Goal: Task Accomplishment & Management: Manage account settings

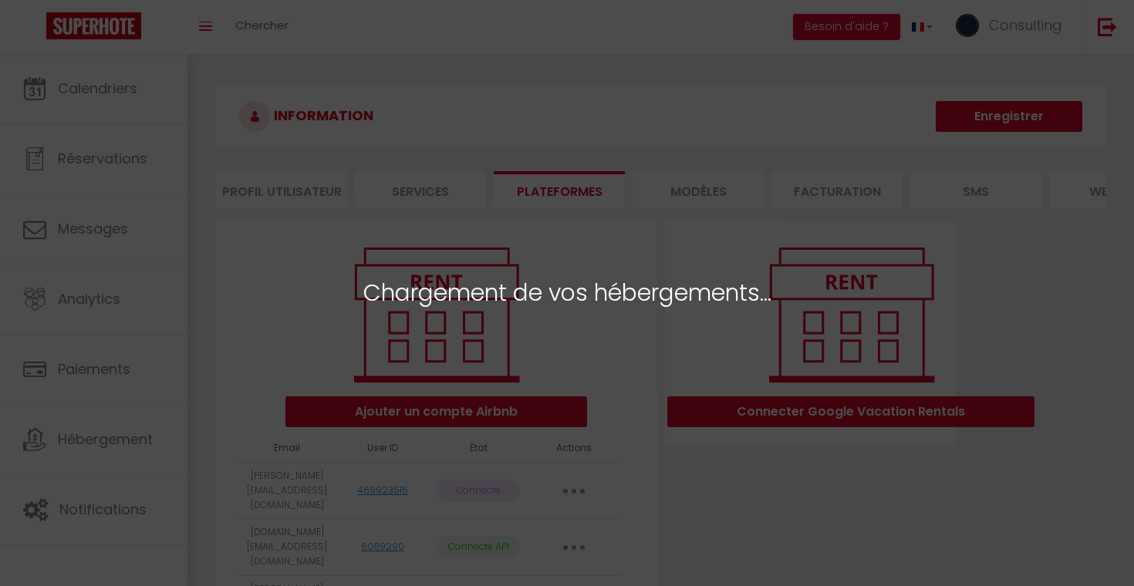
select select "13263"
select select "13264"
select select "13265"
select select "51599"
select select
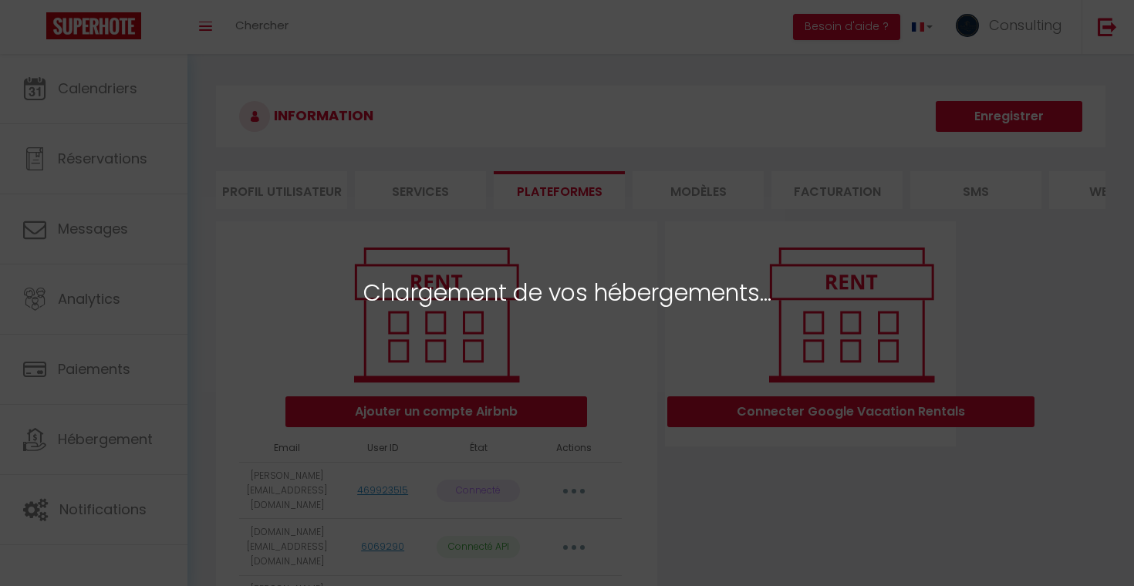
select select "13266"
select select "13267"
select select "15710"
select select "22890"
select select "24848"
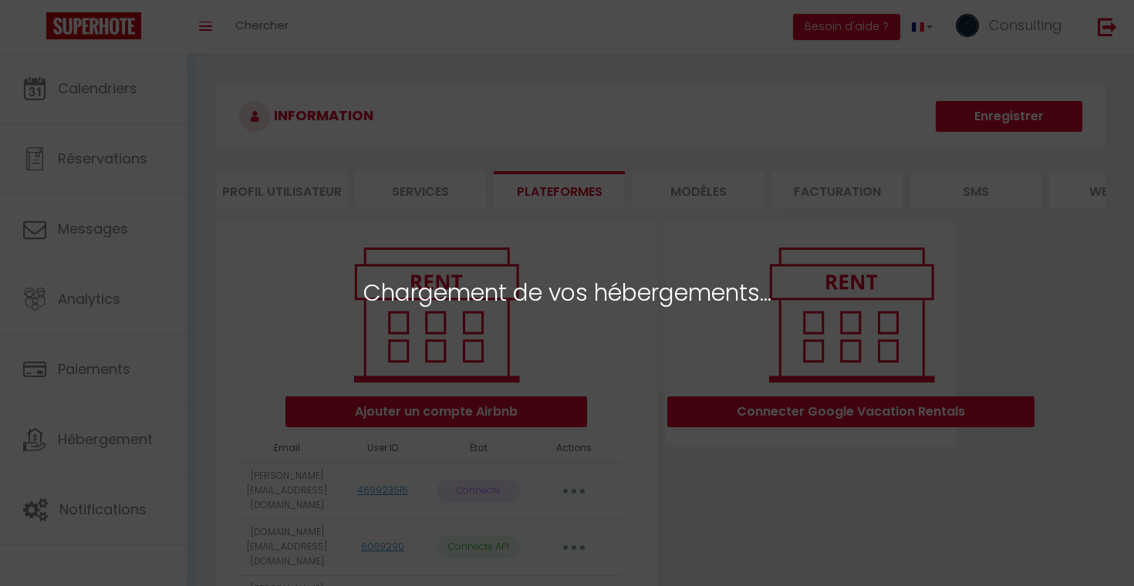
select select "26646"
select select "28250"
select select "36997"
select select
select select "39023"
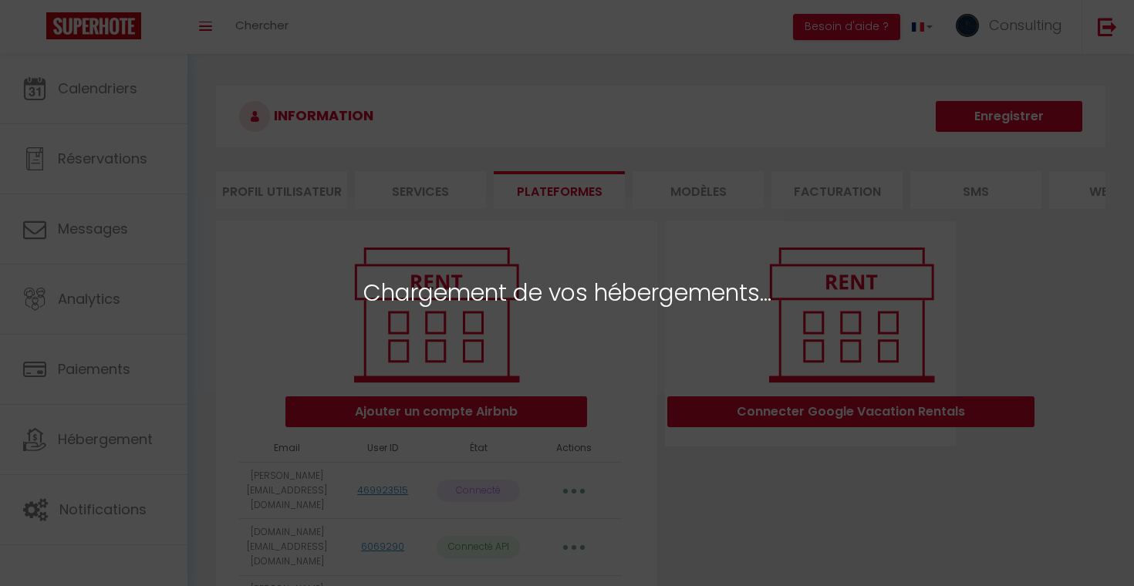
select select "43547"
select select "47581"
select select "58962"
select select "49453"
select select "60131"
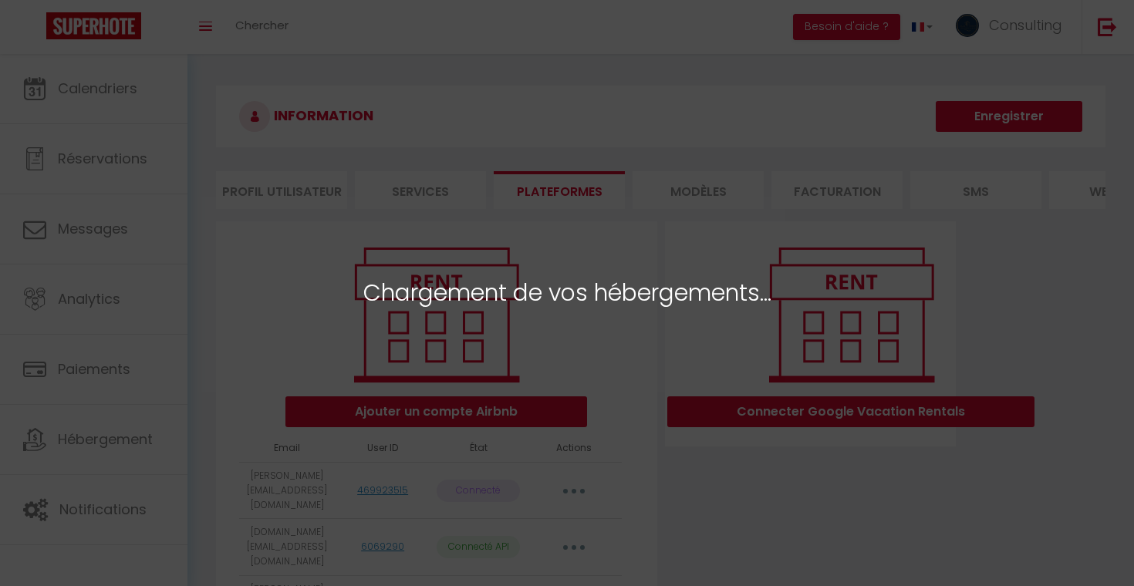
select select
select select "63348"
select select "63624"
select select "67012"
select select "67847"
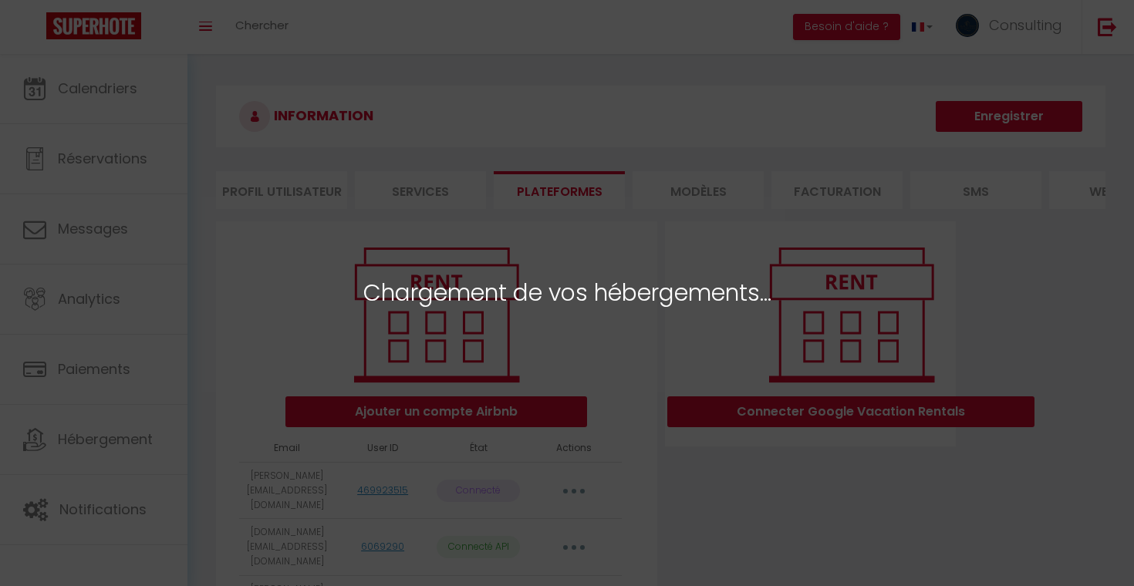
select select
select select "72233"
select select "49803"
select select
select select "37232"
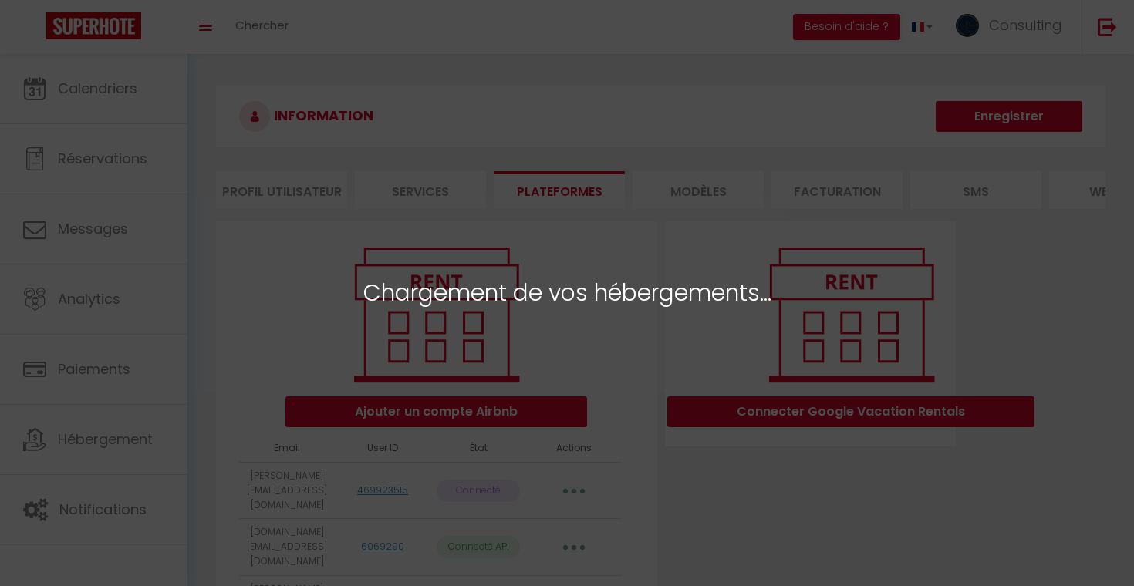
select select
select select "34219"
select select "75840"
select select "56359"
select select "57705"
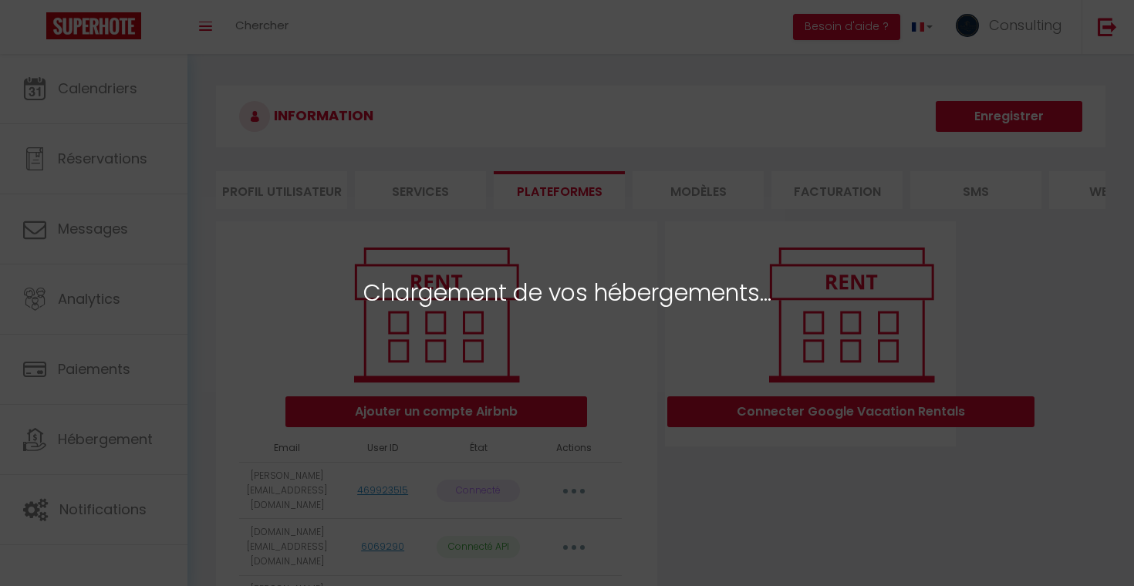
select select "62031"
select select "62040"
select select "63614"
select select "69398"
select select "75813"
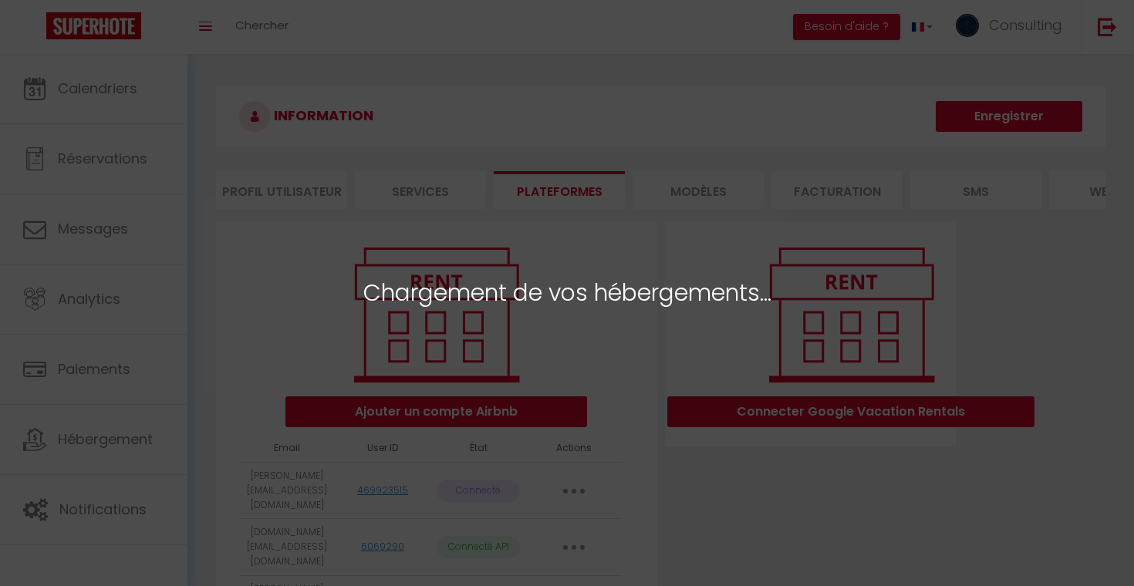
select select "61960"
select select "30856"
select select "73610"
select select "64190"
select select "73611"
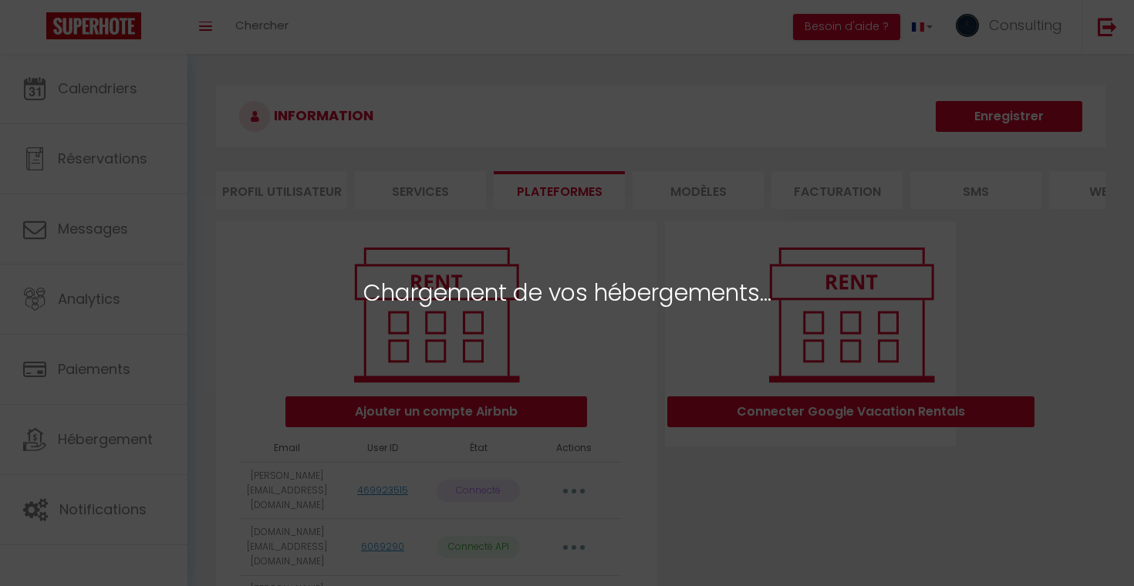
select select "73602"
select select "74073"
select select "74074"
select select "24925"
select select "27264"
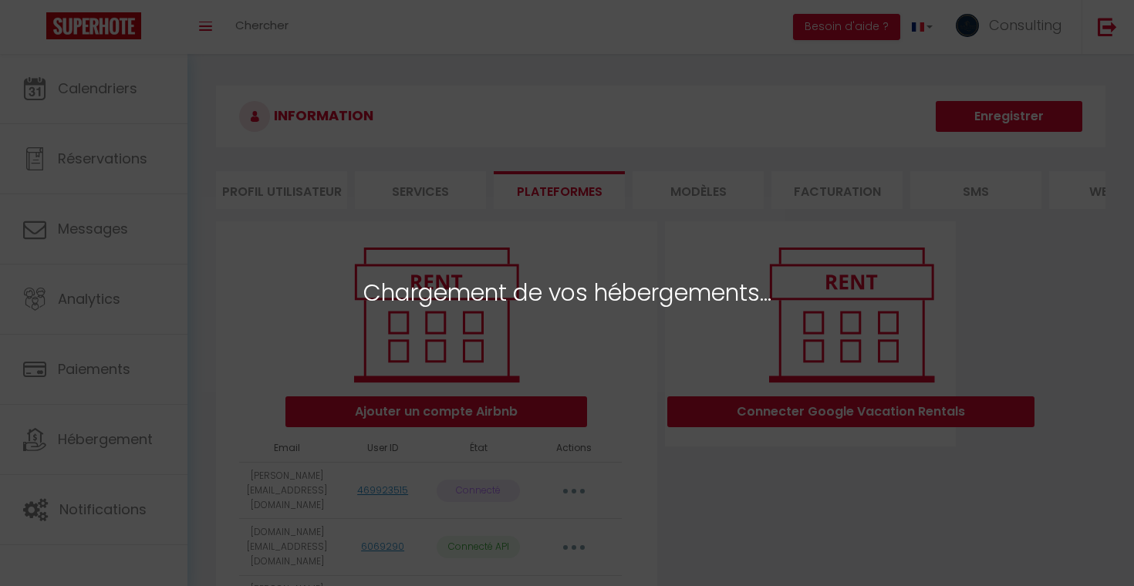
select select "22821"
select select "57617"
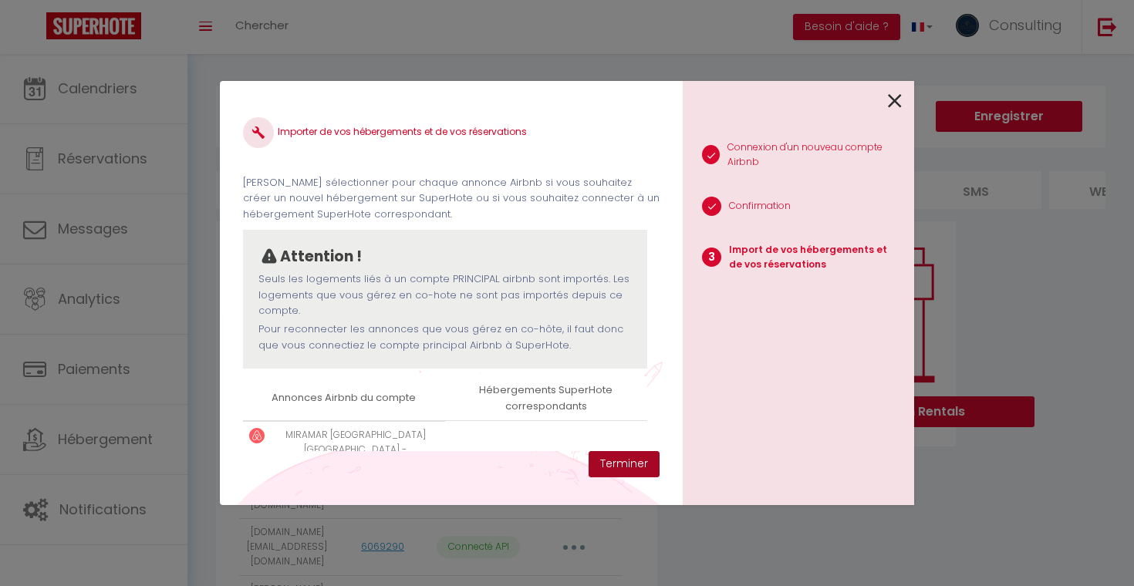
click at [646, 460] on button "Terminer" at bounding box center [623, 464] width 71 height 26
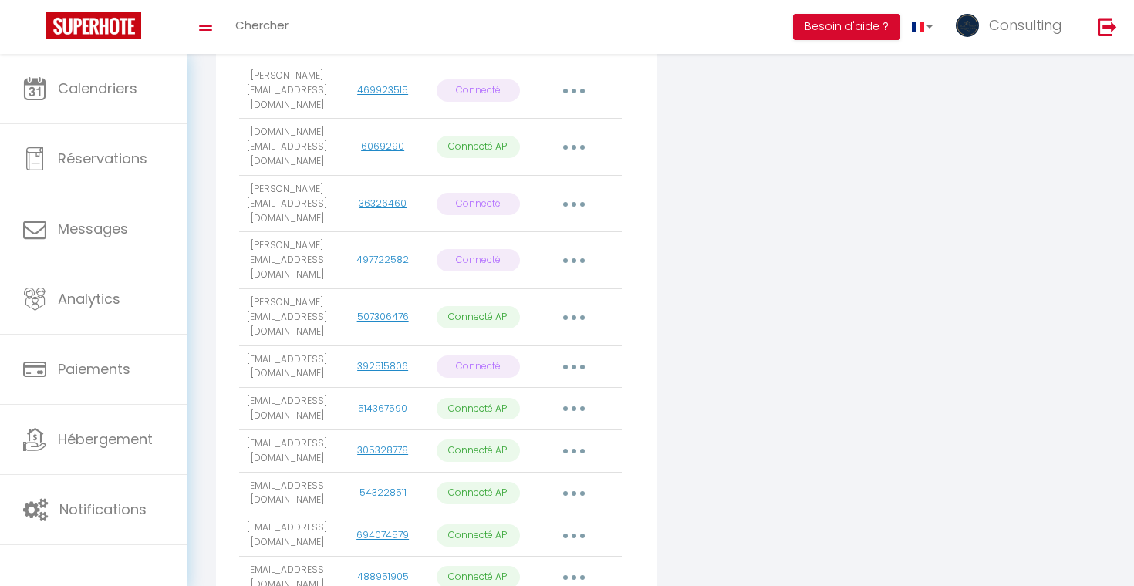
scroll to position [254, 0]
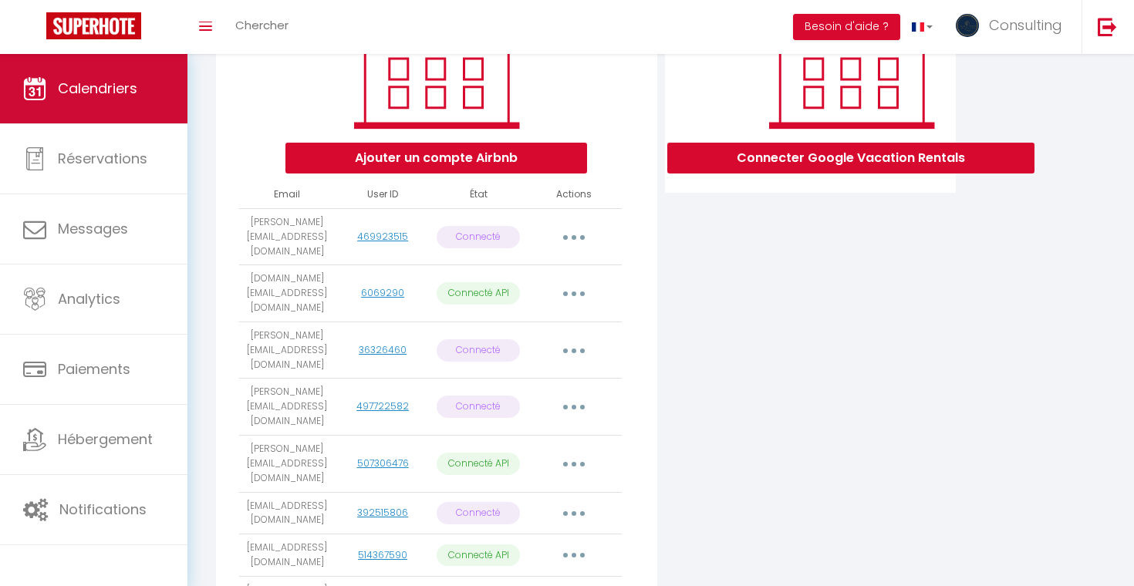
click at [170, 83] on link "Calendriers" at bounding box center [93, 88] width 187 height 69
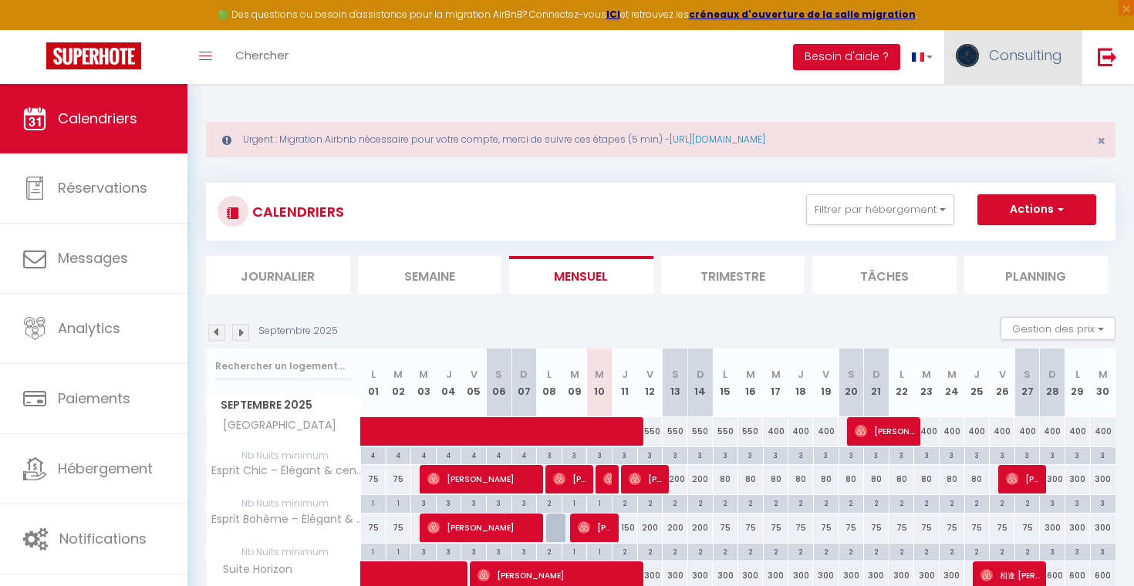
click at [1032, 67] on link "Consulting" at bounding box center [1012, 57] width 137 height 54
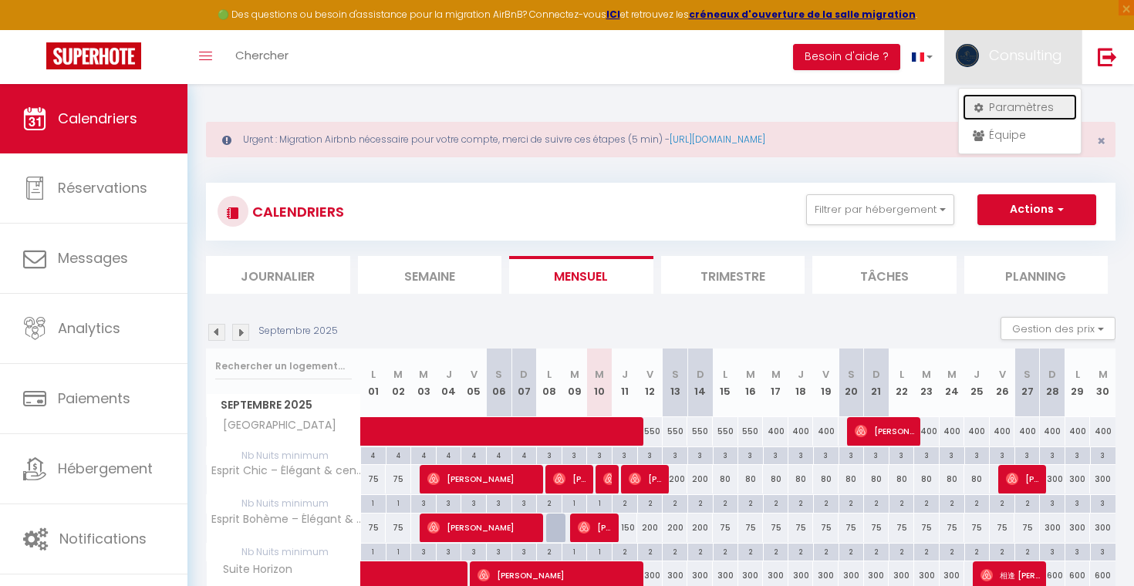
click at [1005, 108] on link "Paramètres" at bounding box center [1019, 107] width 114 height 26
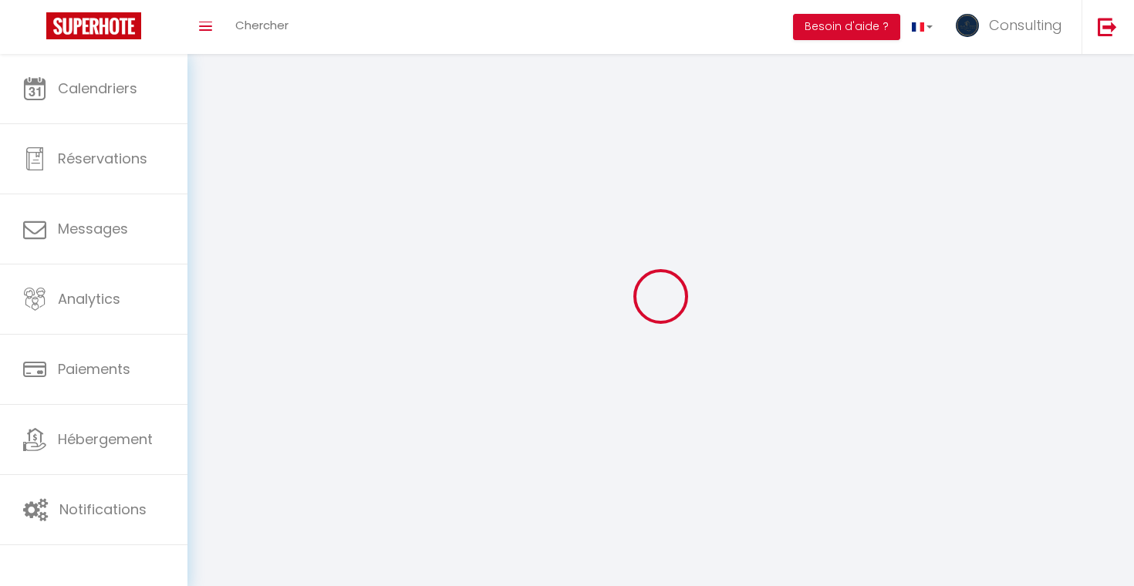
type input "Consulting"
type input "Blue Riviera"
type input "0635417533"
type input "Le domaine des palmiers / [STREET_ADDRESS][PERSON_NAME]"
type input "06150"
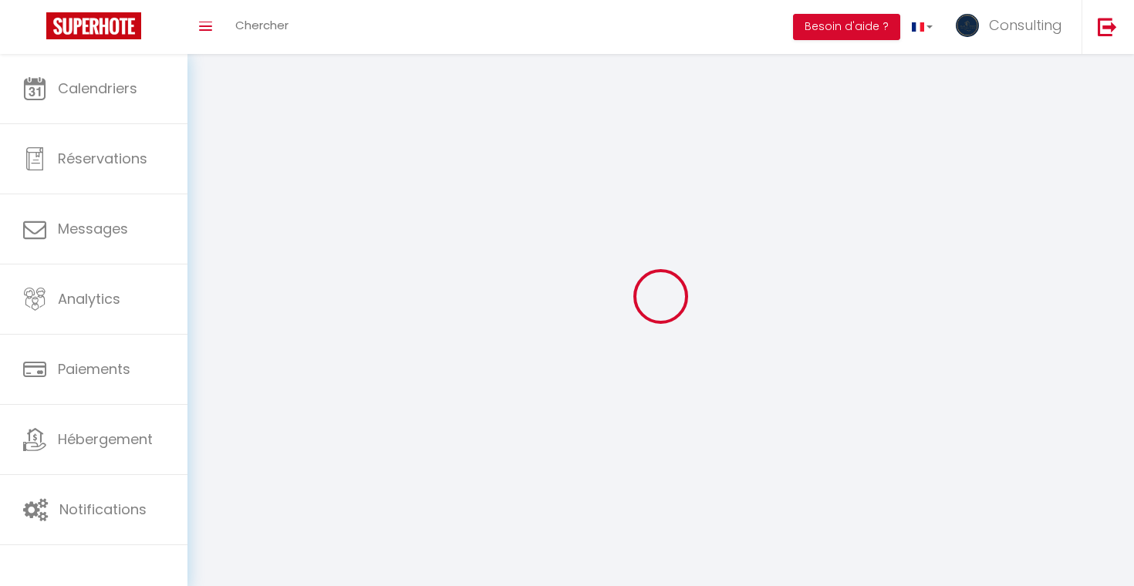
type input "Cannes"
type input "9FJN4aTatp3VpUDOtXB3Gq4Qq"
type input "YINHI33ofP615K39CH8zBusSX"
type input "[URL][DOMAIN_NAME]"
select select "1"
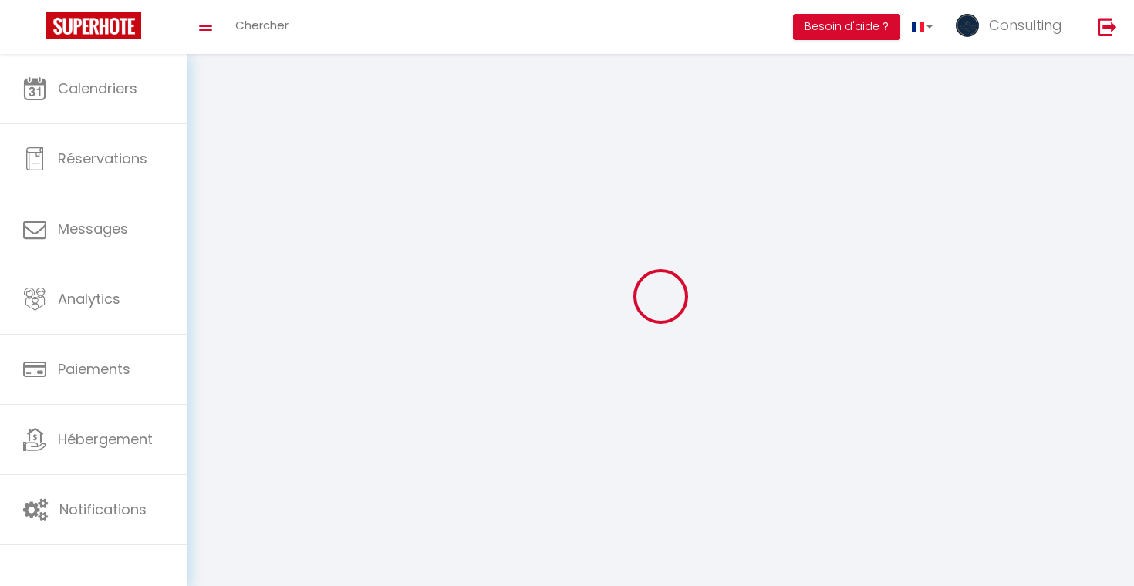
select select "28"
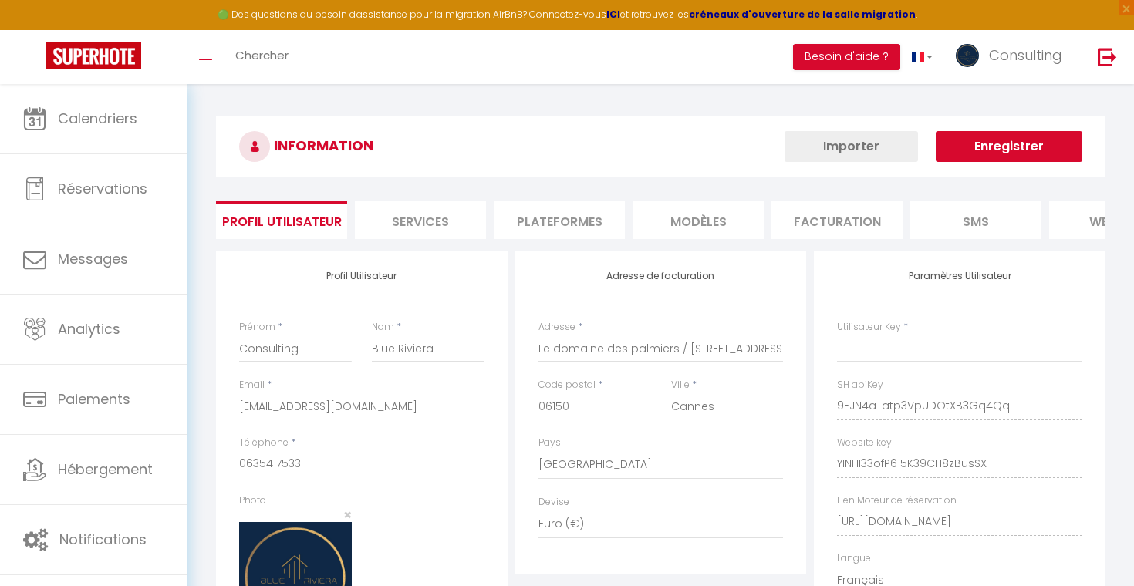
type input "9FJN4aTatp3VpUDOtXB3Gq4Qq"
type input "YINHI33ofP615K39CH8zBusSX"
type input "[URL][DOMAIN_NAME]"
select select "fr"
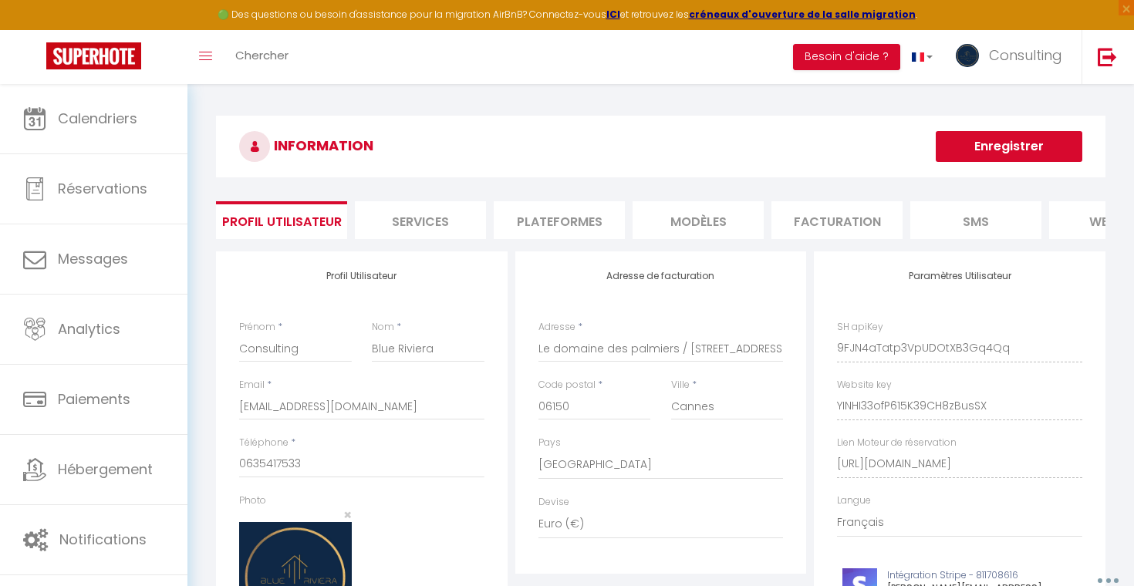
click at [591, 226] on li "Plateformes" at bounding box center [558, 220] width 131 height 38
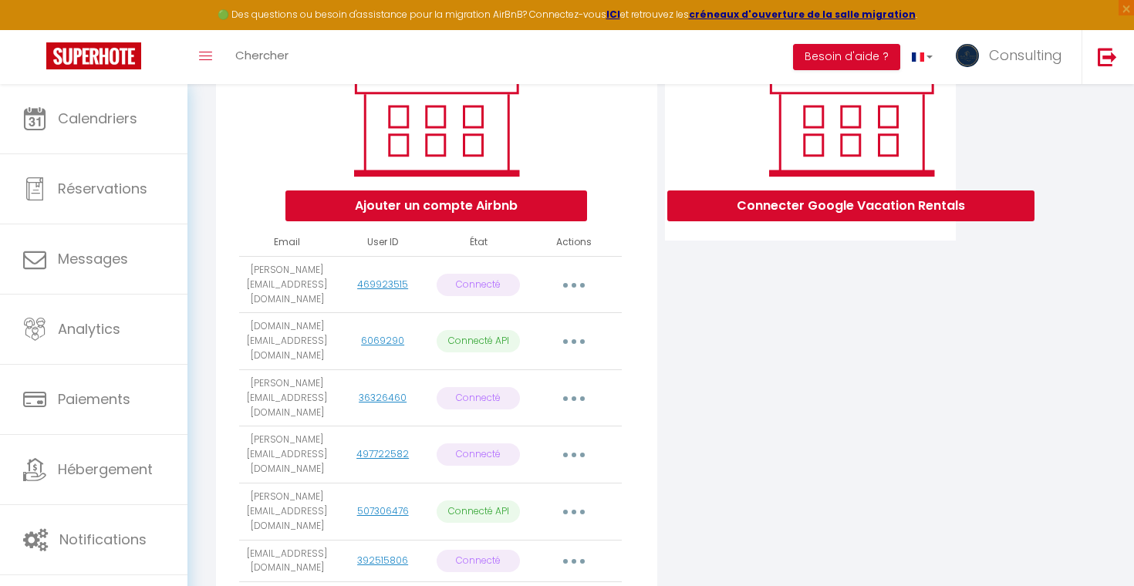
scroll to position [590, 0]
